Goal: Transaction & Acquisition: Purchase product/service

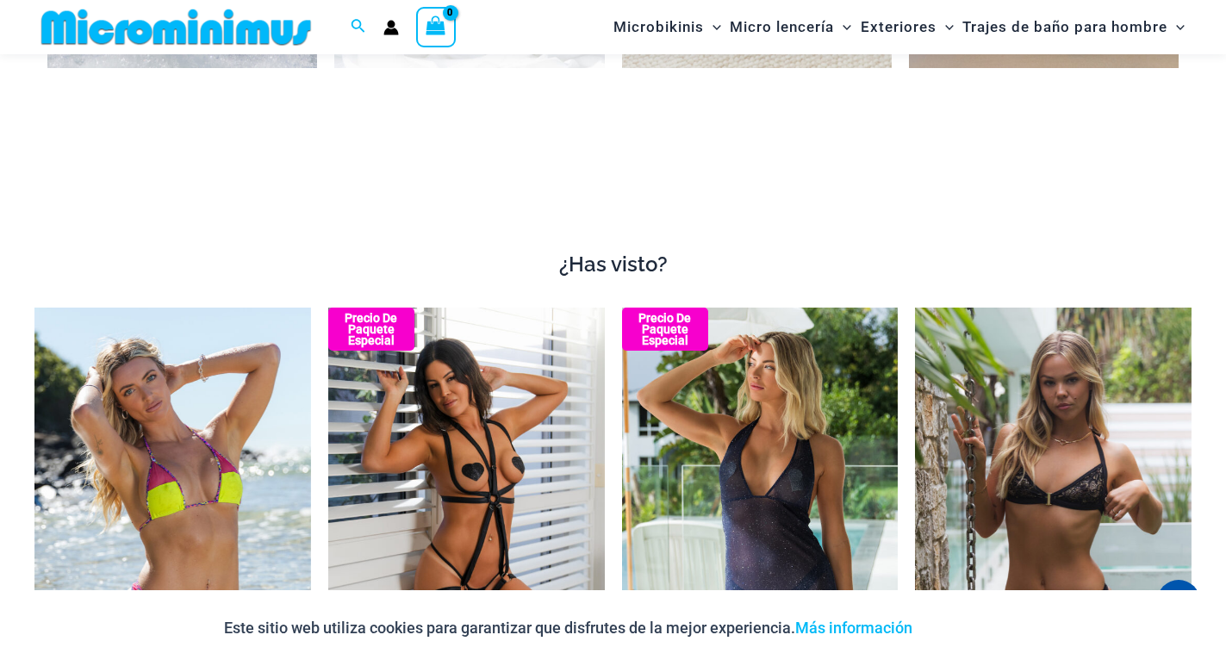
scroll to position [1277, 0]
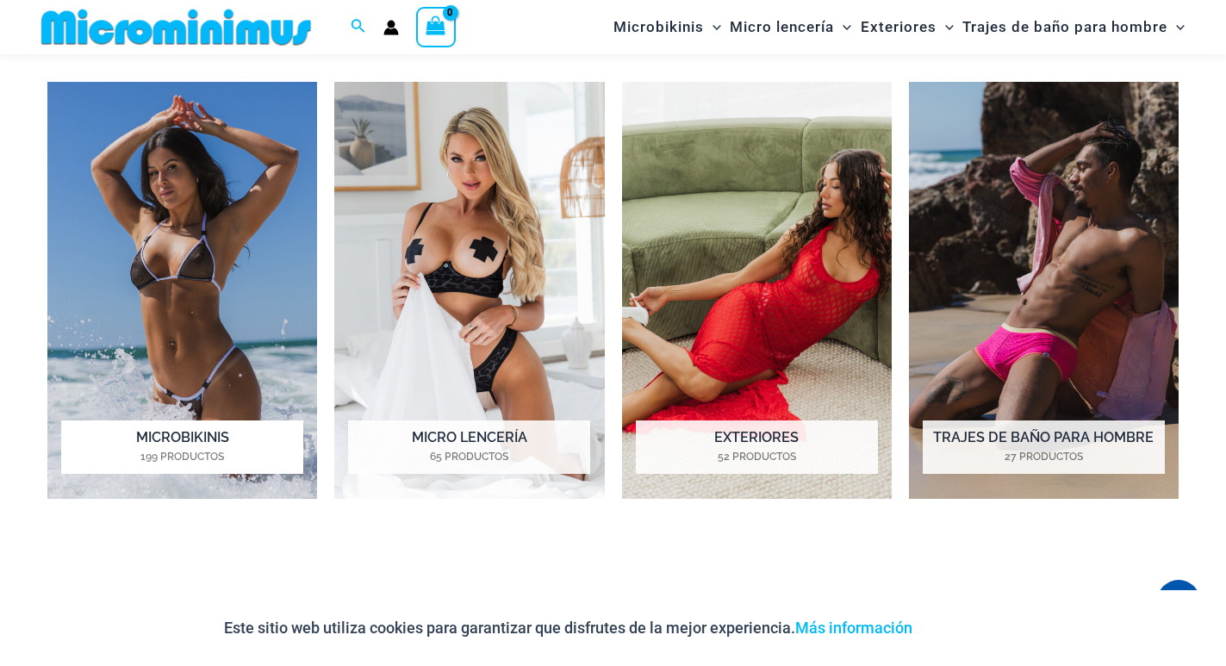
click at [215, 265] on img "Visita la categoría de producto Micro Bikinis" at bounding box center [182, 290] width 270 height 417
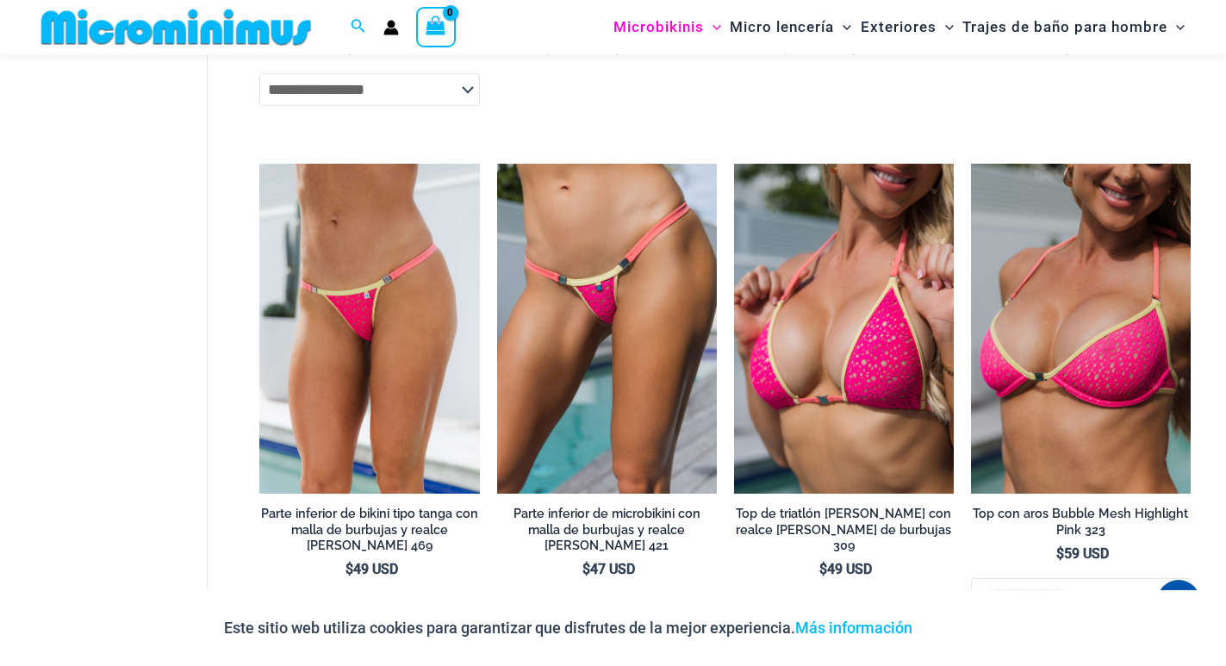
scroll to position [3435, 0]
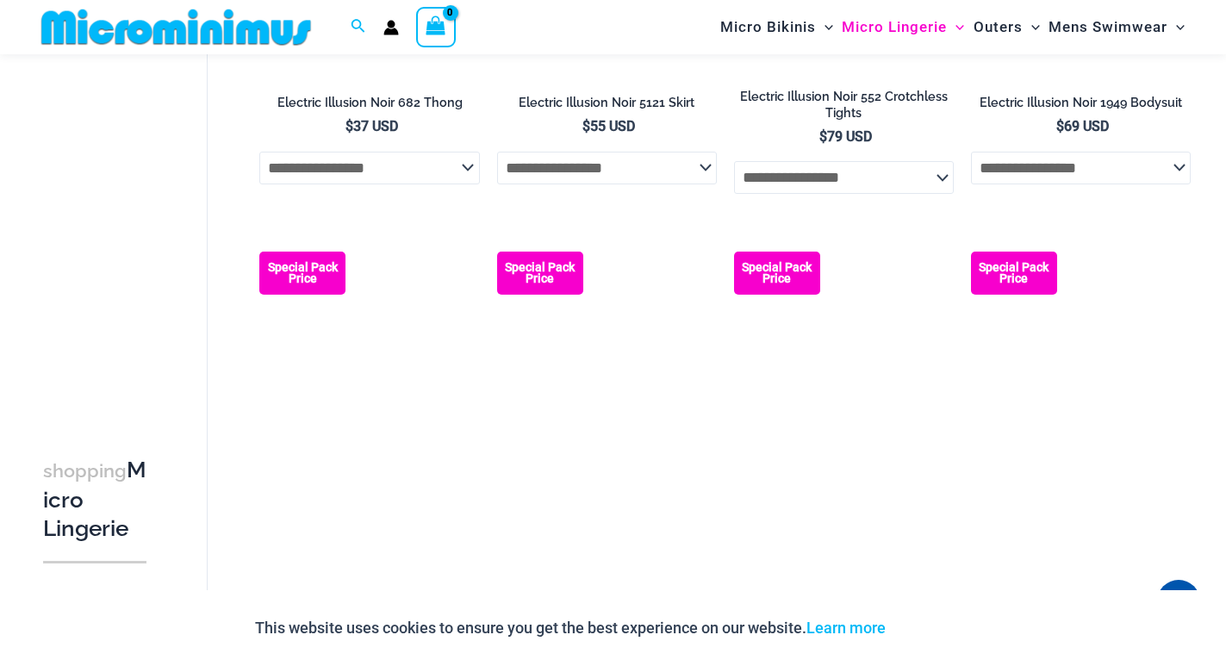
scroll to position [3619, 0]
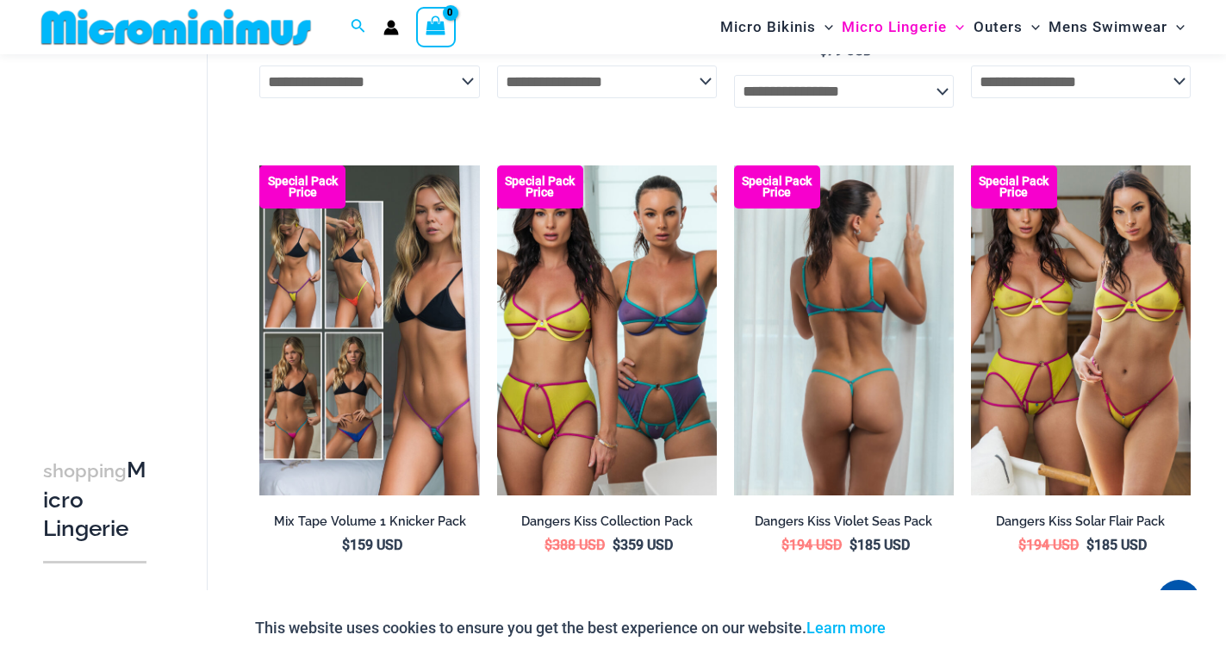
click at [788, 346] on img at bounding box center [844, 330] width 220 height 330
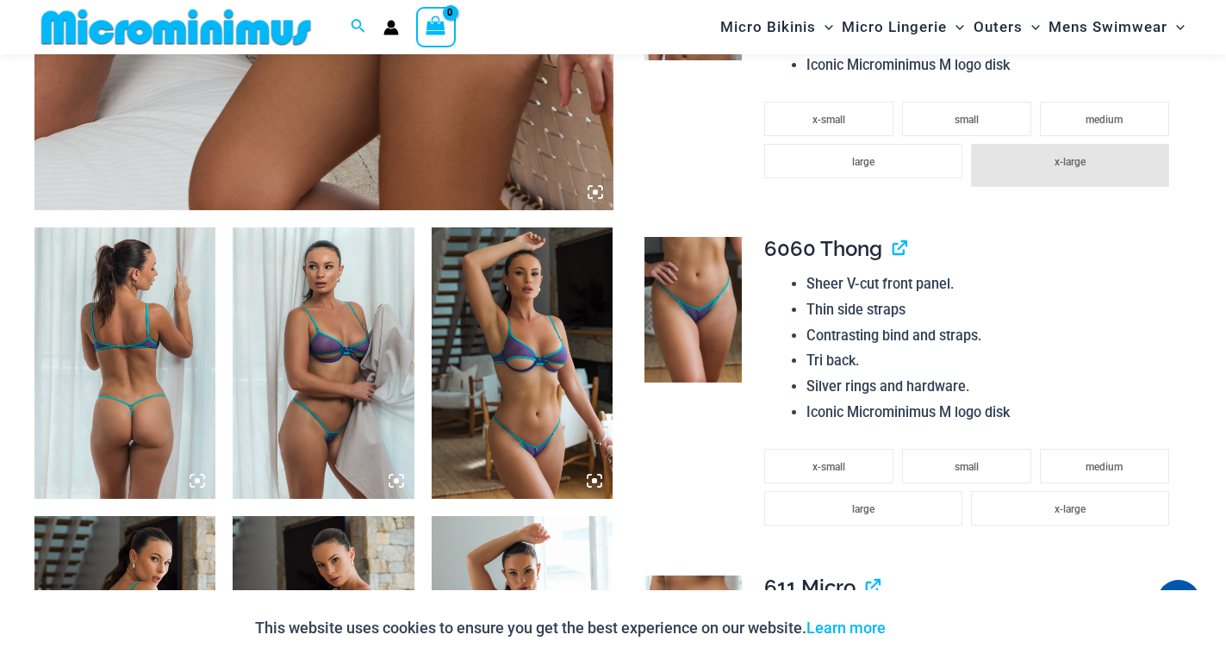
scroll to position [845, 0]
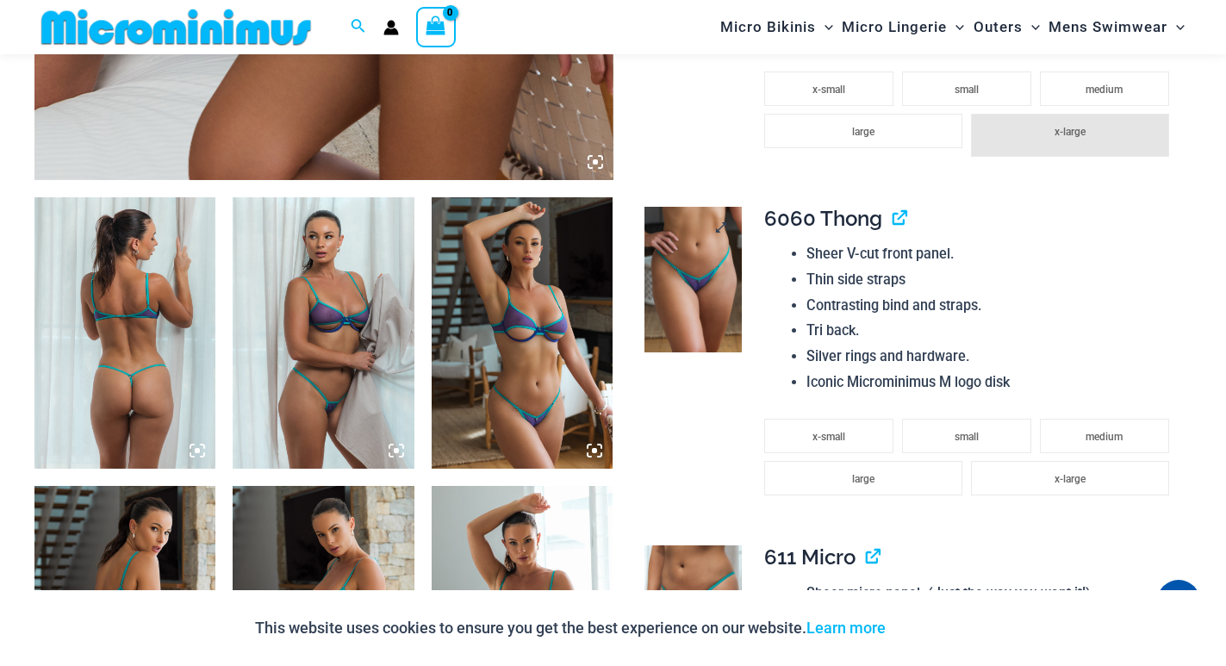
click at [680, 271] on img at bounding box center [692, 280] width 97 height 146
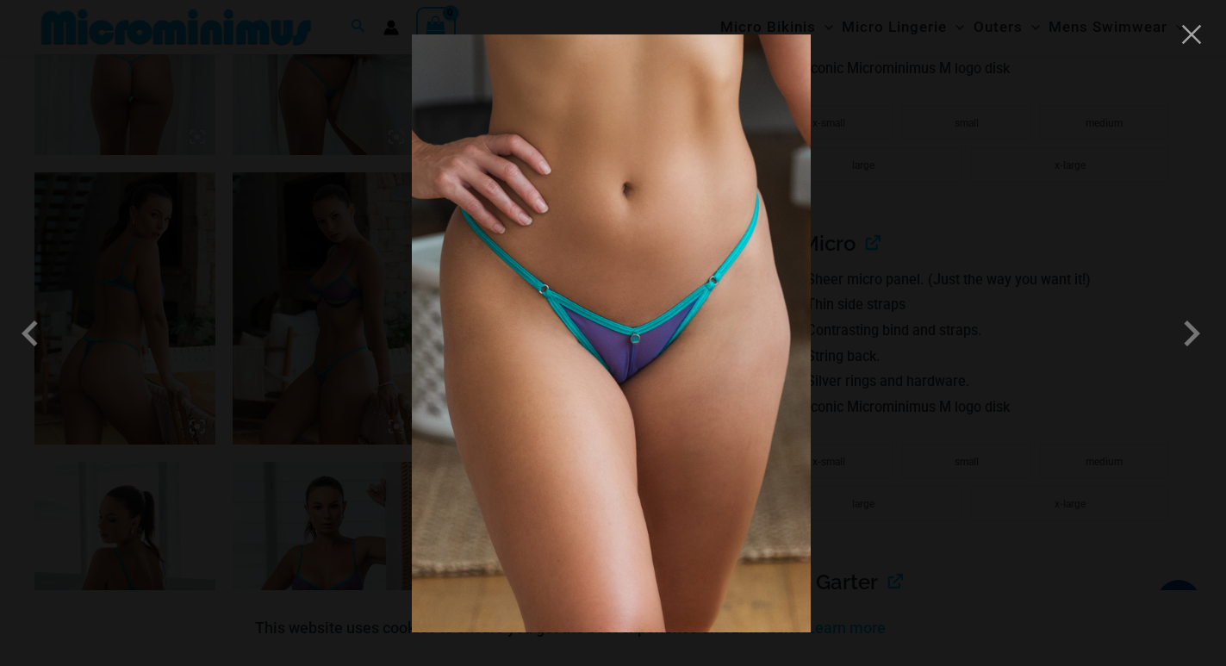
scroll to position [1190, 0]
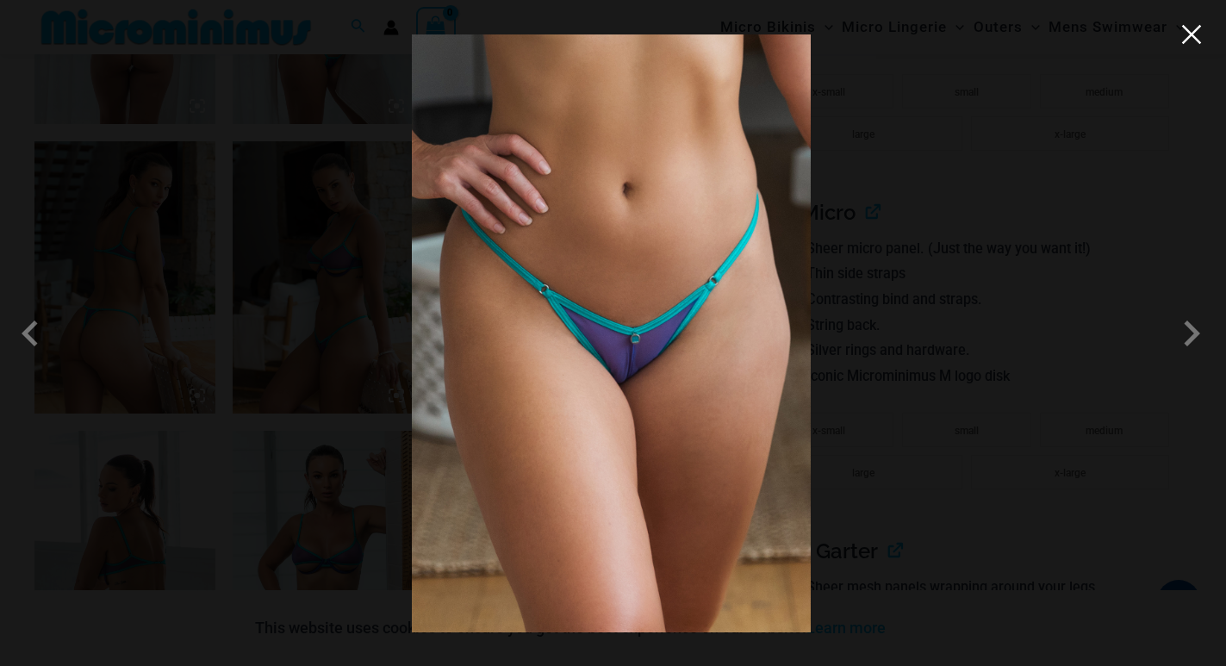
click at [1198, 34] on button "Close" at bounding box center [1192, 35] width 26 height 26
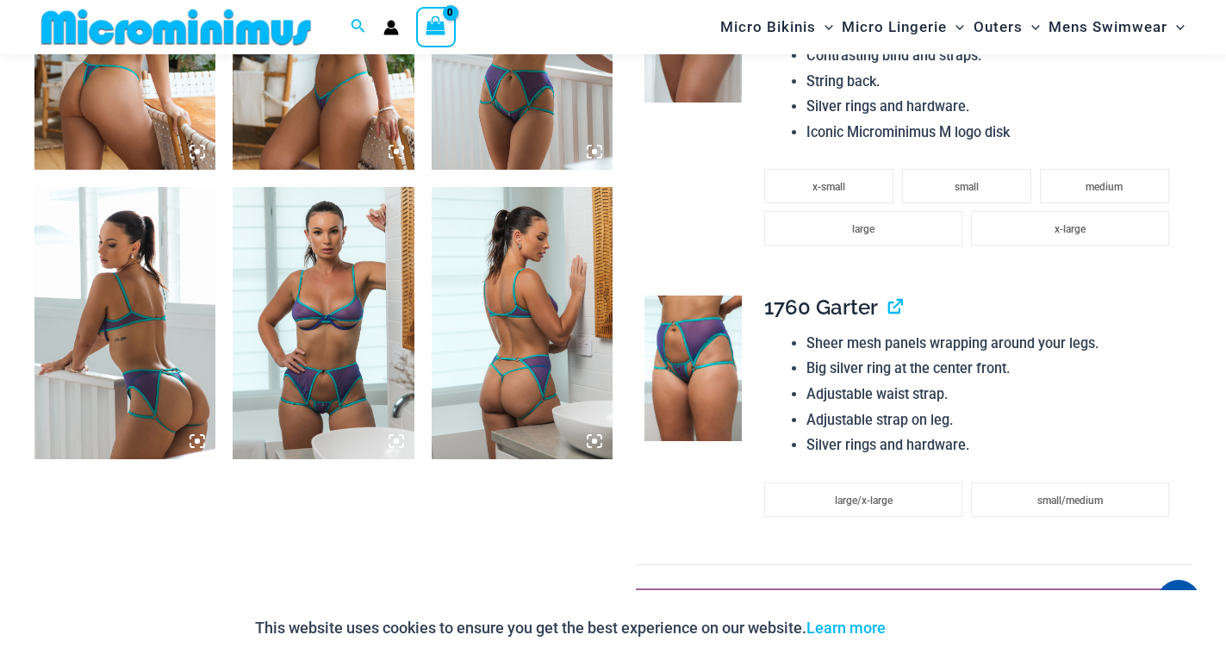
scroll to position [1448, 0]
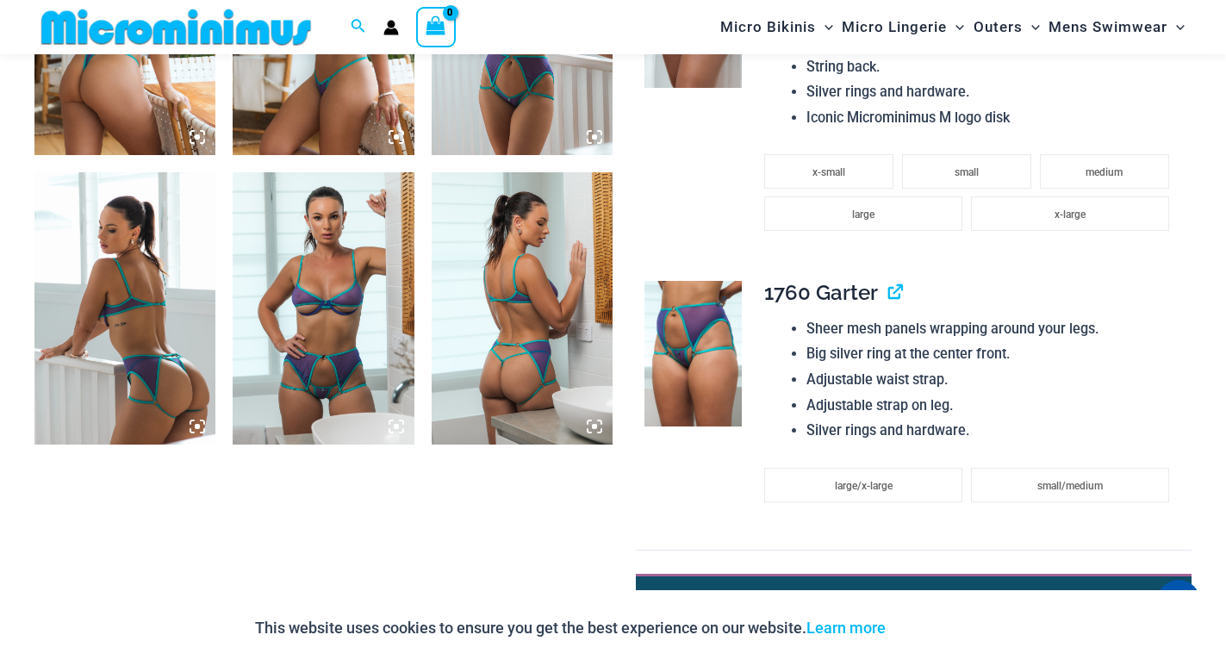
click at [694, 353] on img at bounding box center [692, 354] width 97 height 146
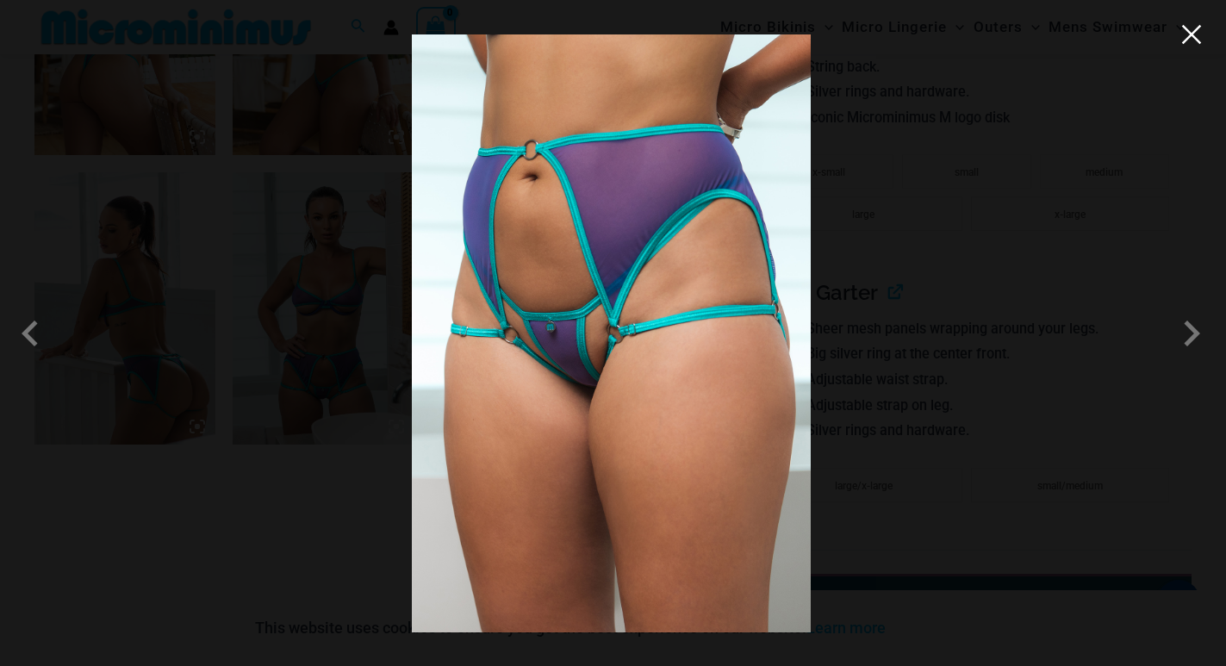
click at [1196, 38] on button "Close" at bounding box center [1192, 35] width 26 height 26
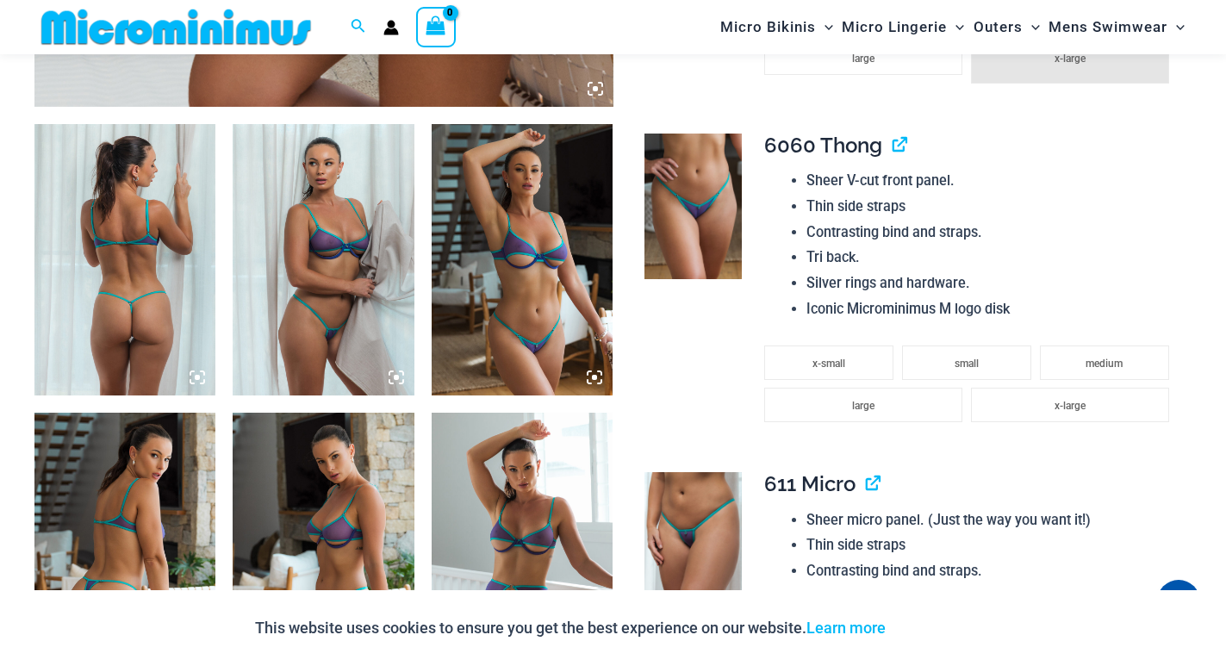
scroll to position [759, 0]
